Goal: Information Seeking & Learning: Learn about a topic

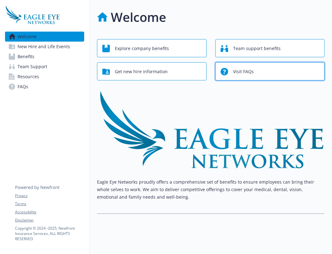
click at [258, 73] on div "Visit FAQs" at bounding box center [270, 72] width 101 height 12
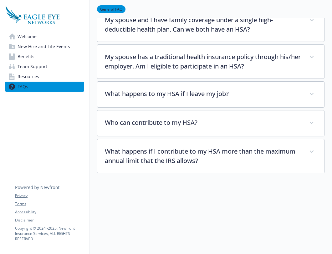
scroll to position [924, 0]
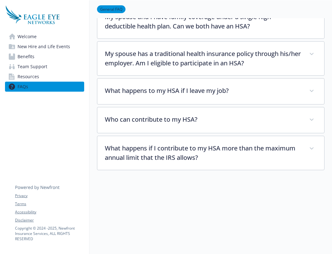
scroll to position [5, 0]
